Goal: Transaction & Acquisition: Purchase product/service

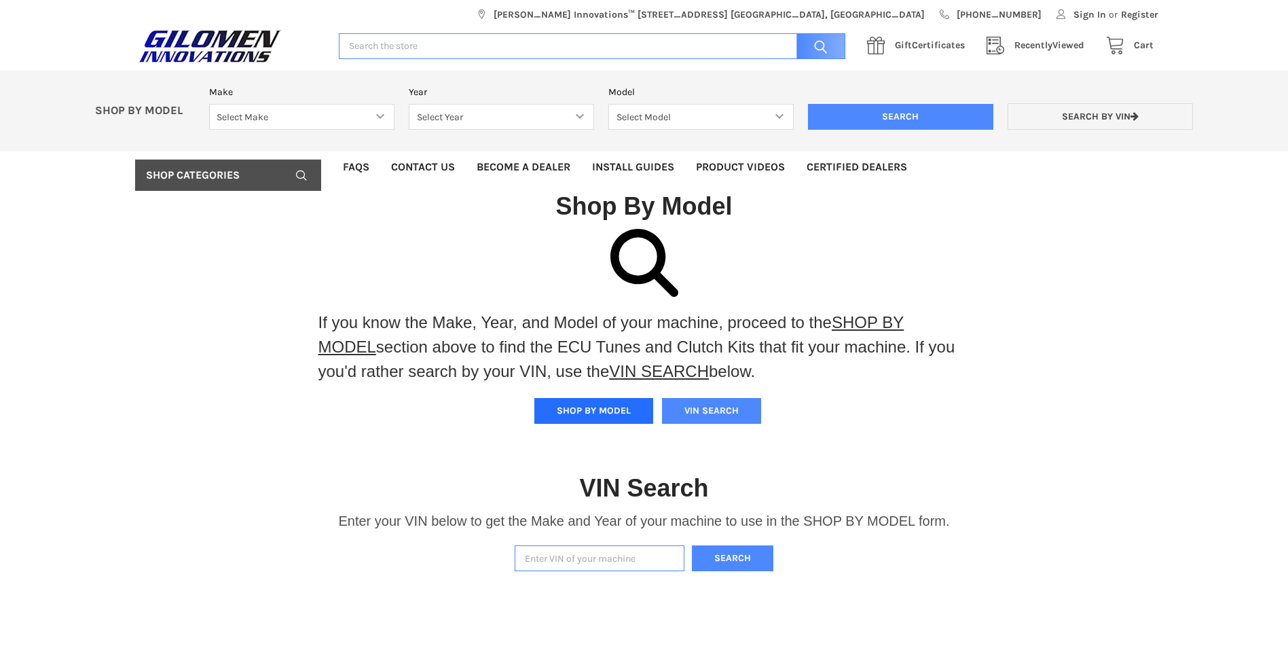
click at [571, 407] on button "SHOP BY MODEL" at bounding box center [593, 411] width 119 height 26
click at [260, 127] on select "Select Make Bobcat UTV Gravely UTV ACE 900 RANGER 570 Ranger 700 / 800 RANGER 9…" at bounding box center [301, 117] width 185 height 26
select select "340"
click at [209, 104] on select "Select Make Bobcat UTV Gravely UTV ACE 900 RANGER 570 Ranger 700 / 800 RANGER 9…" at bounding box center [301, 117] width 185 height 26
click at [464, 126] on select "Select Year [DATE] 2015 2016 2017 2018 2019 2020 2021 2022 2023 2024 2025" at bounding box center [501, 117] width 185 height 26
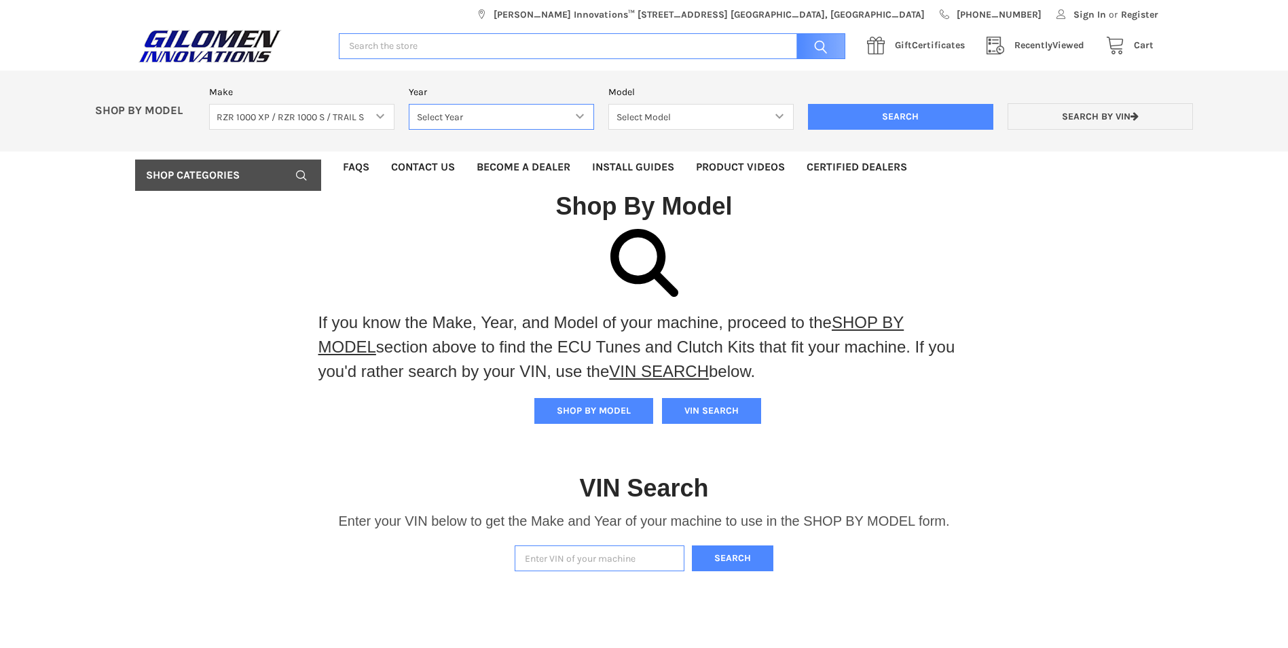
select select "344"
click at [409, 104] on select "Select Year [DATE] 2015 2016 2017 2018 2019 2020 2021 2022 2023 2024 2025" at bounding box center [501, 117] width 185 height 26
click at [638, 113] on select "Select Model RZR 1000 60 Inch RZR XP 1000 RZR XP 1000 Highlifter RZR XP 4 1000 …" at bounding box center [700, 117] width 185 height 26
select select "231"
click at [608, 104] on select "Select Model RZR 1000 60 Inch RZR XP 1000 RZR XP 1000 Highlifter RZR XP 4 1000 …" at bounding box center [700, 117] width 185 height 26
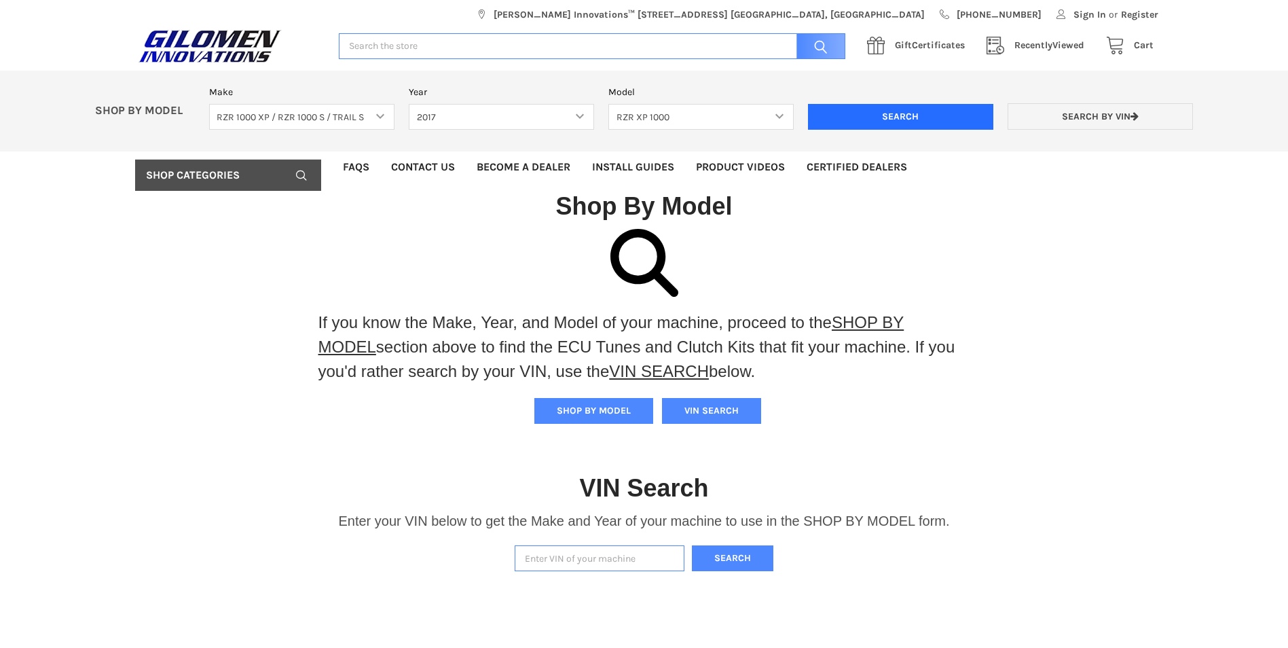
click at [891, 126] on input "Search" at bounding box center [900, 117] width 185 height 26
